Goal: Find specific page/section: Find specific page/section

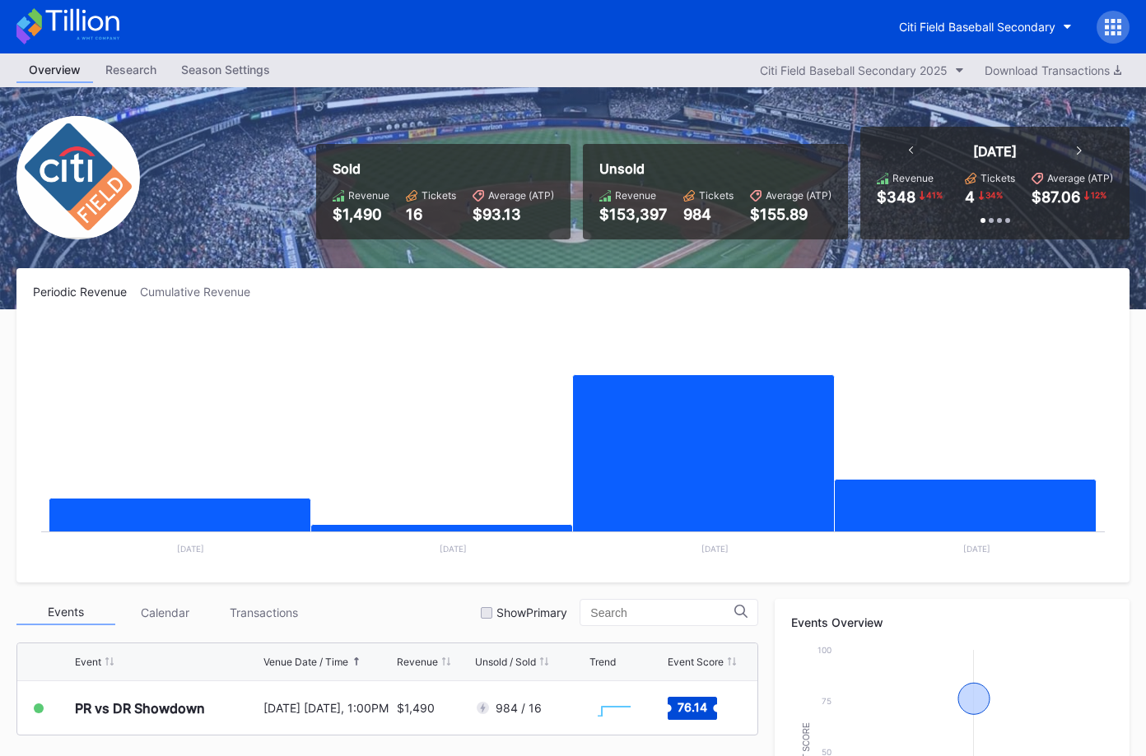
click at [109, 28] on icon at bounding box center [67, 26] width 103 height 36
click at [944, 27] on div "Citi Field Baseball Secondary" at bounding box center [977, 27] width 156 height 14
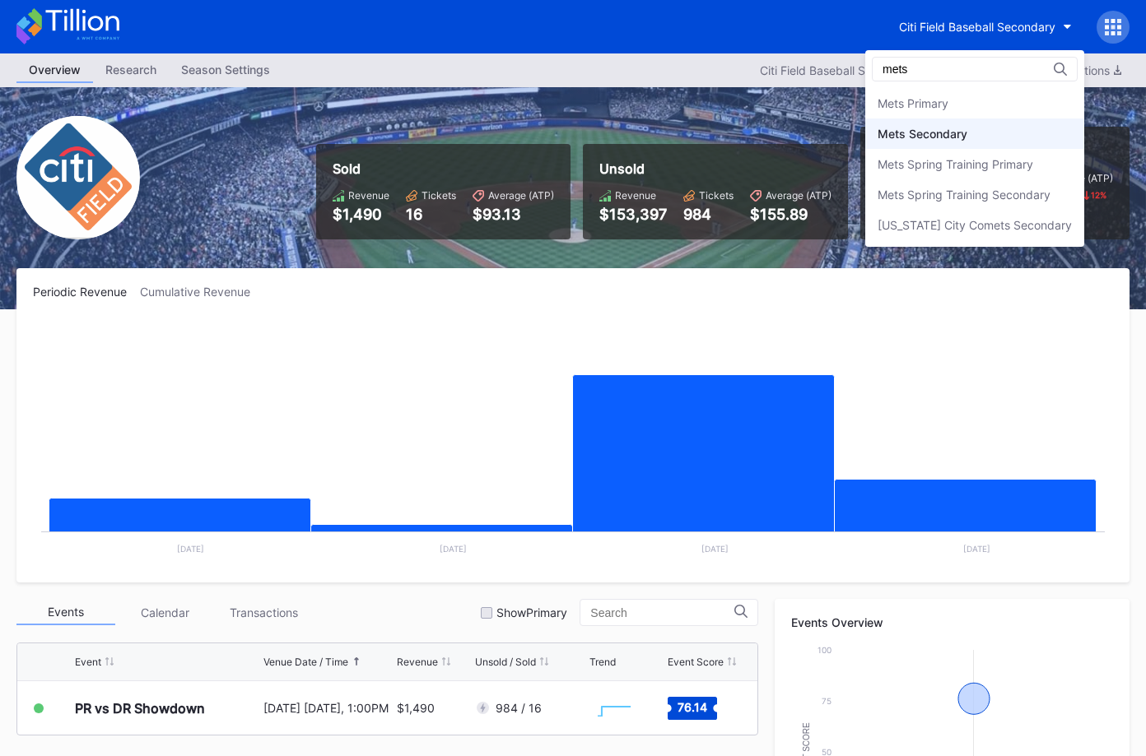
type input "mets"
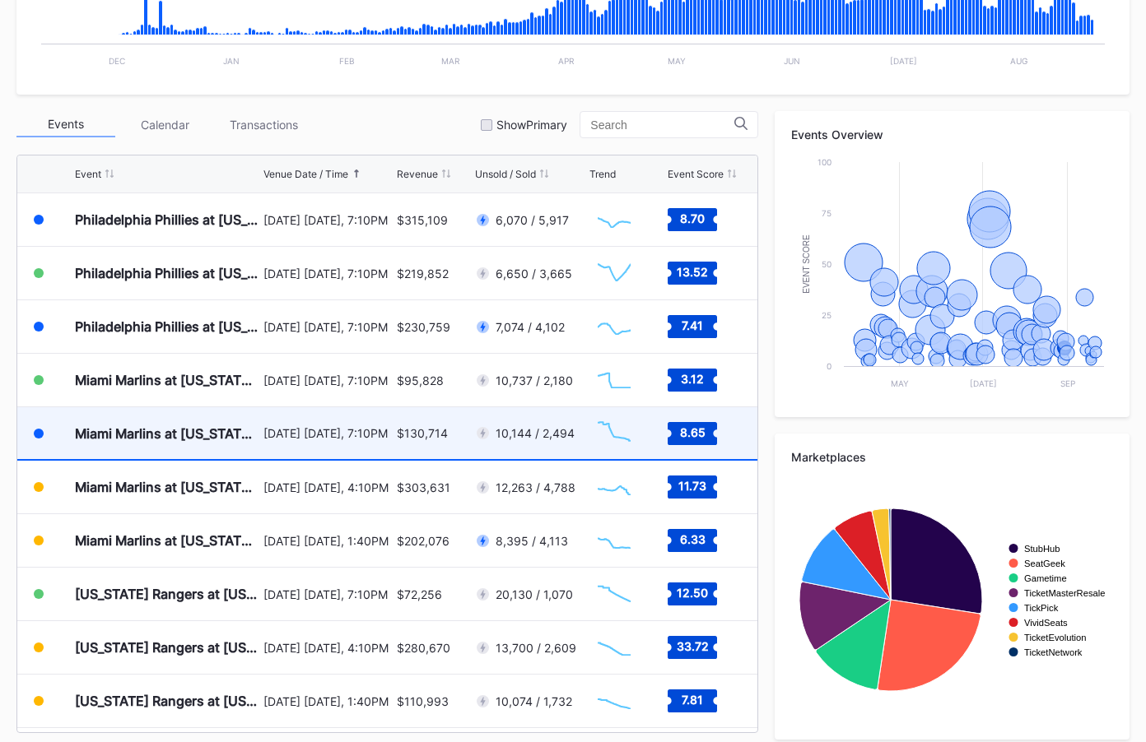
scroll to position [3424, 0]
